Goal: Task Accomplishment & Management: Use online tool/utility

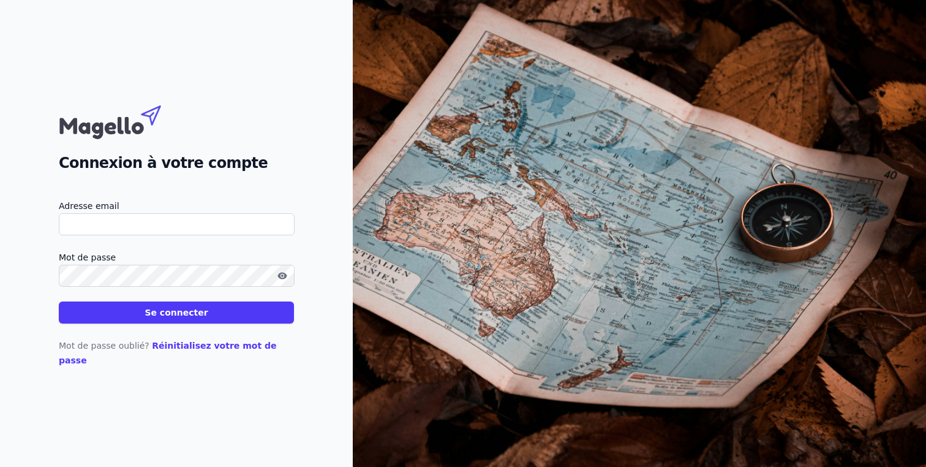
click at [199, 222] on input "Adresse email" at bounding box center [177, 224] width 236 height 22
type input "[PERSON_NAME][EMAIL_ADDRESS][DOMAIN_NAME]"
click at [59, 301] on button "Se connecter" at bounding box center [176, 312] width 235 height 22
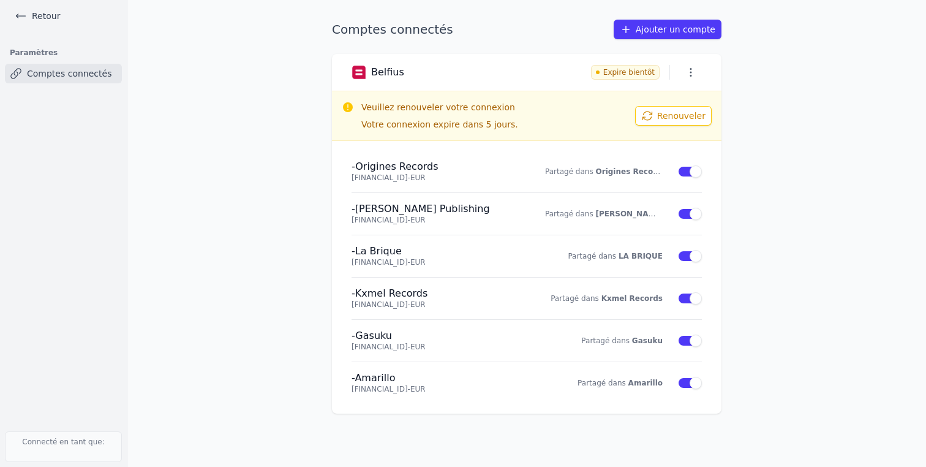
click at [0, 466] on nordpass-portal at bounding box center [0, 467] width 0 height 0
click at [665, 116] on button "Renouveler" at bounding box center [673, 116] width 77 height 20
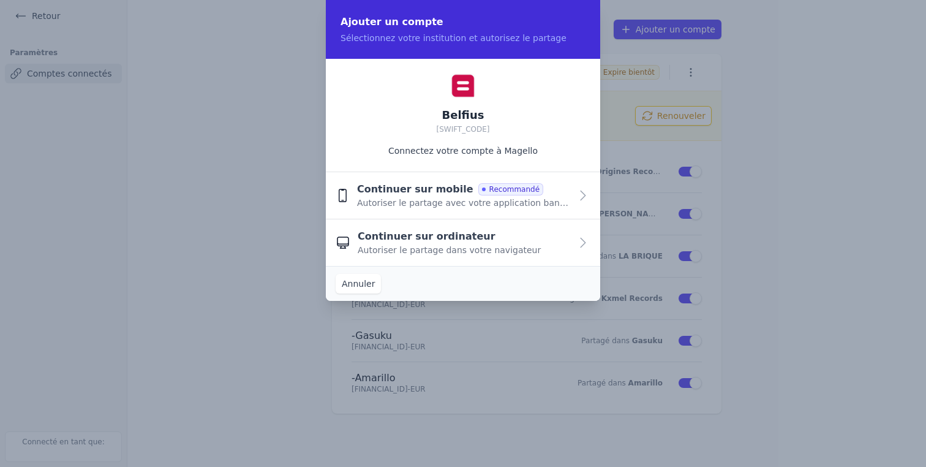
click at [555, 195] on div "Continuer sur mobile Recommandé Autoriser le partage avec votre application ban…" at bounding box center [464, 195] width 214 height 27
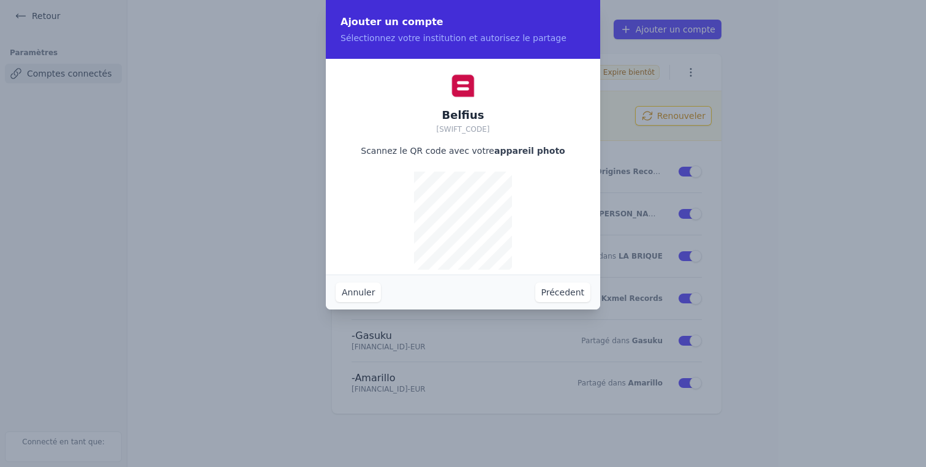
click at [572, 293] on button "Précedent" at bounding box center [562, 292] width 55 height 20
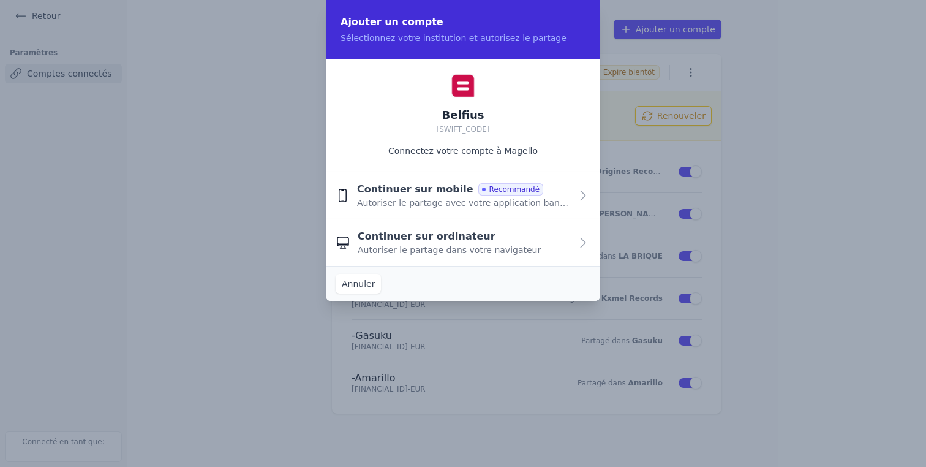
click at [447, 235] on span "Continuer sur ordinateur" at bounding box center [427, 236] width 138 height 15
